Goal: Find specific page/section: Find specific page/section

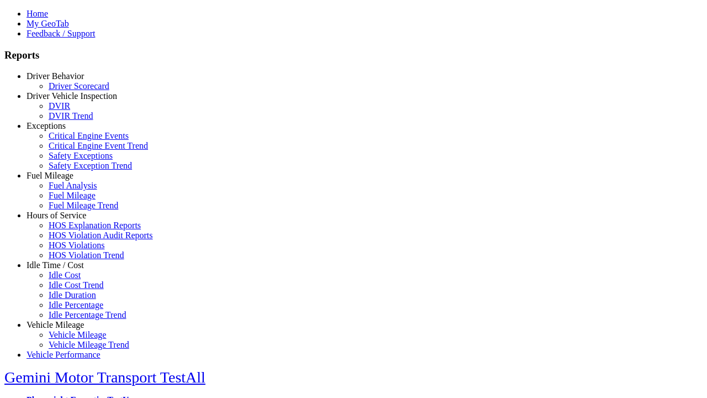
click at [64, 130] on link "Exceptions" at bounding box center [46, 125] width 39 height 9
click at [72, 170] on link "Safety Exception Trend" at bounding box center [90, 165] width 83 height 9
select select
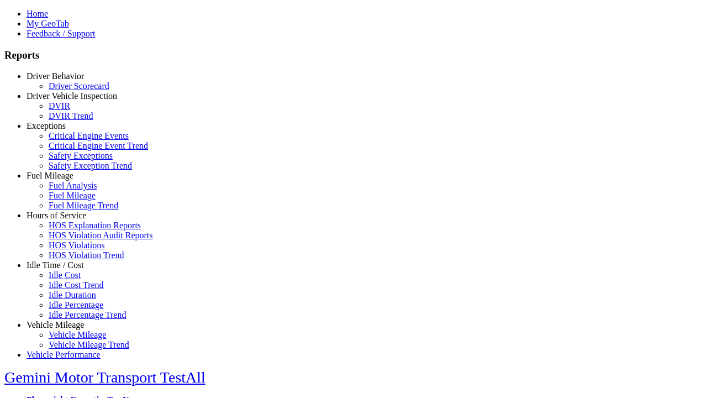
select select
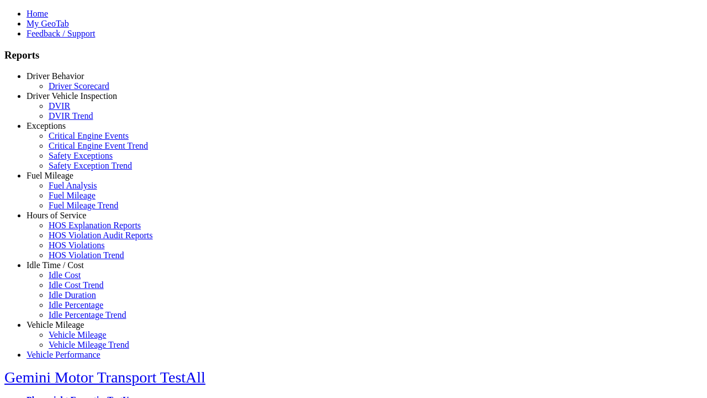
select select
